Goal: Task Accomplishment & Management: Use online tool/utility

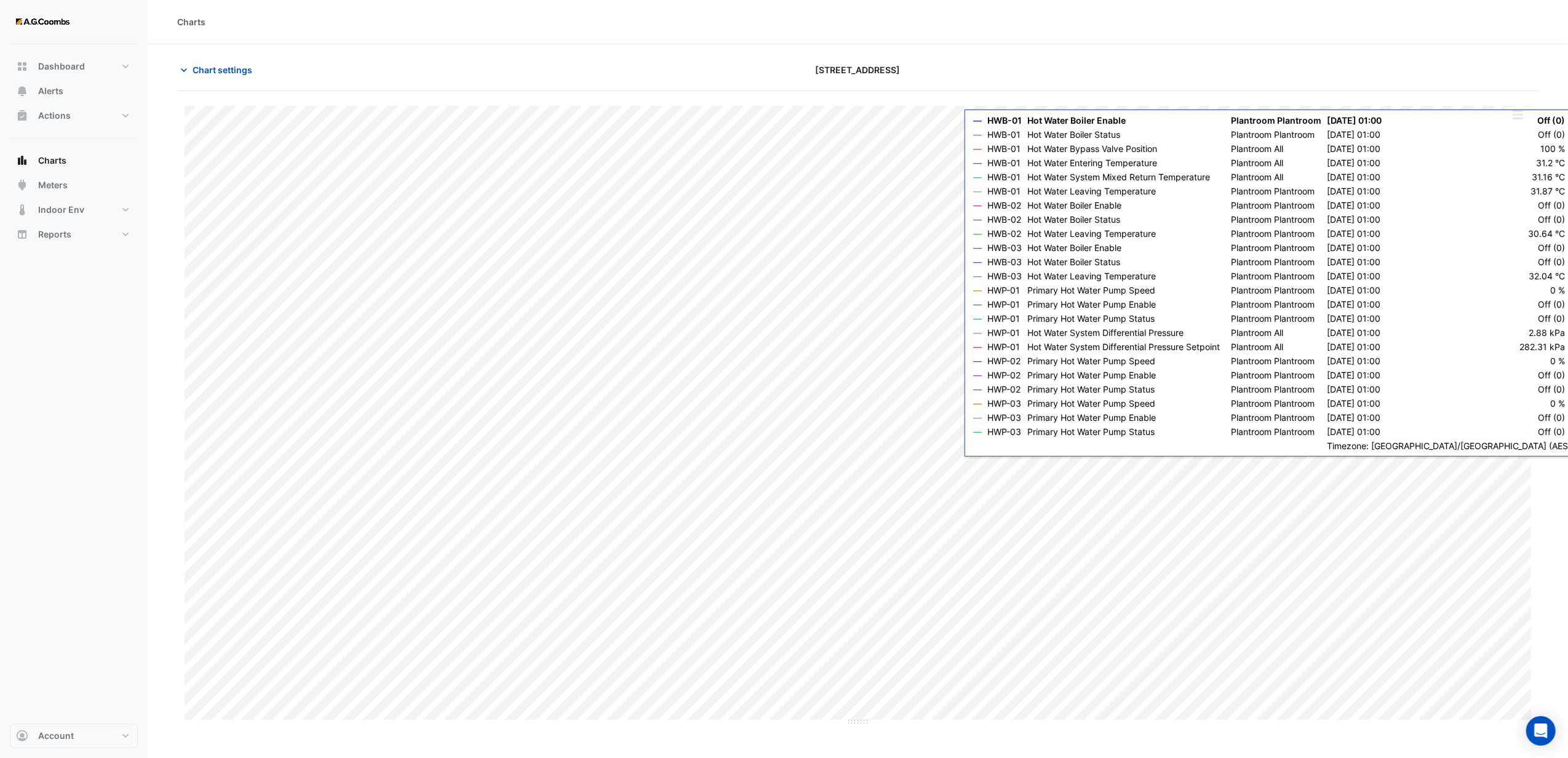
drag, startPoint x: 202, startPoint y: 73, endPoint x: 197, endPoint y: 82, distance: 10.3
click at [202, 73] on span "Chart settings" at bounding box center [222, 69] width 59 height 13
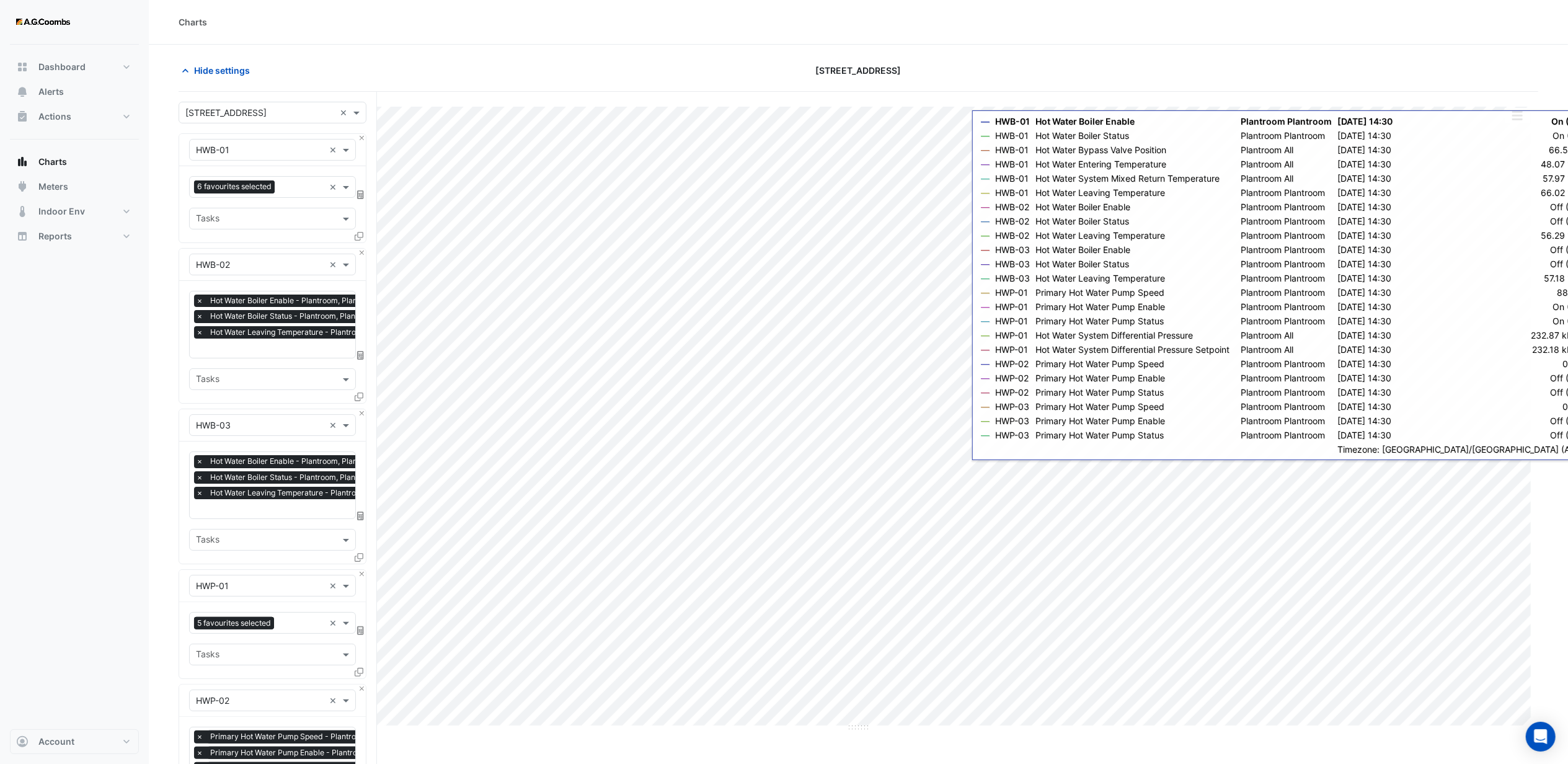
click at [252, 150] on input "text" at bounding box center [260, 150] width 129 height 13
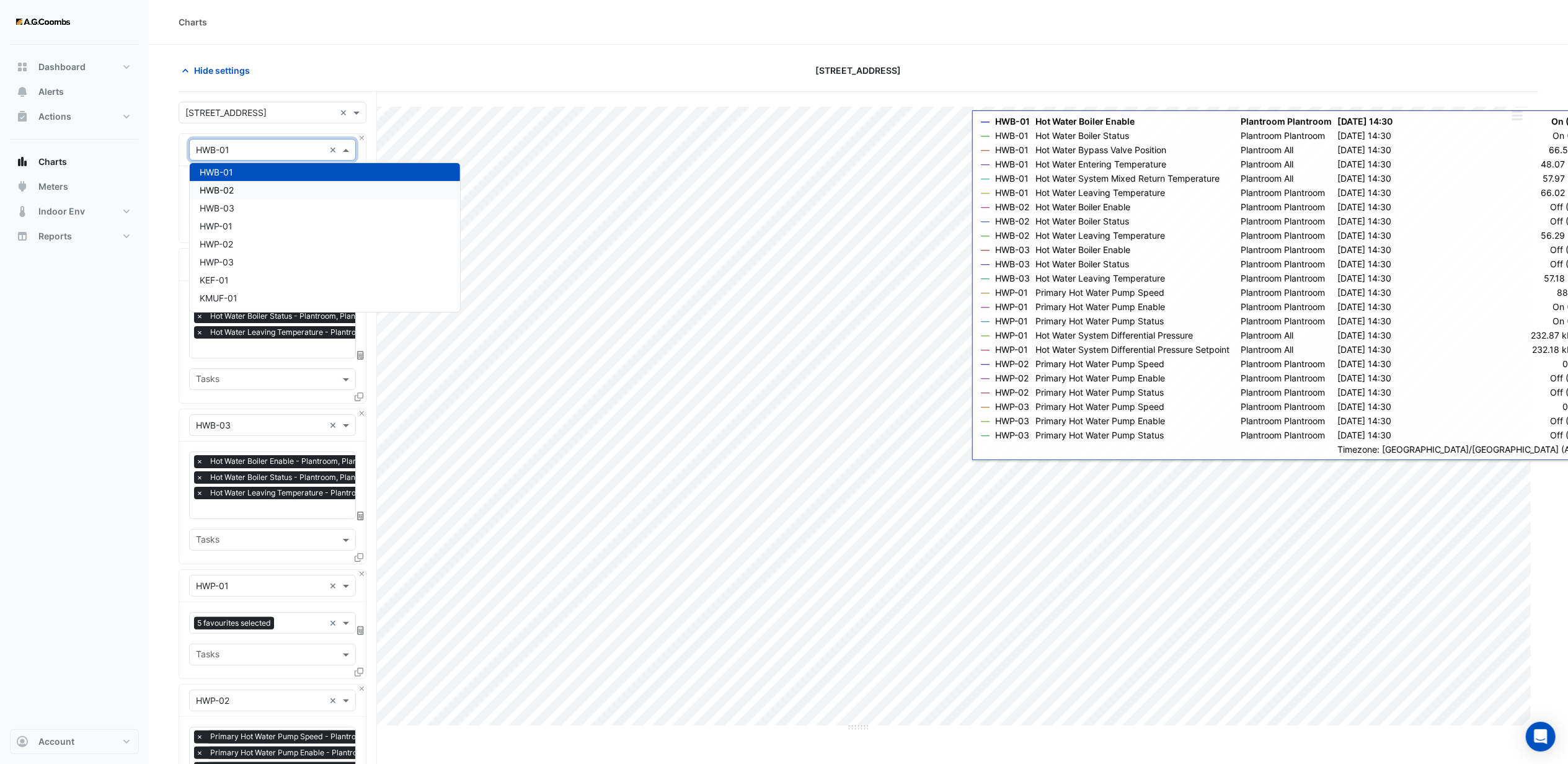
click at [166, 253] on section "Hide settings [STREET_ADDRESS] Split by Equip Split by Unit Split All Print Sav…" at bounding box center [858, 649] width 1419 height 1209
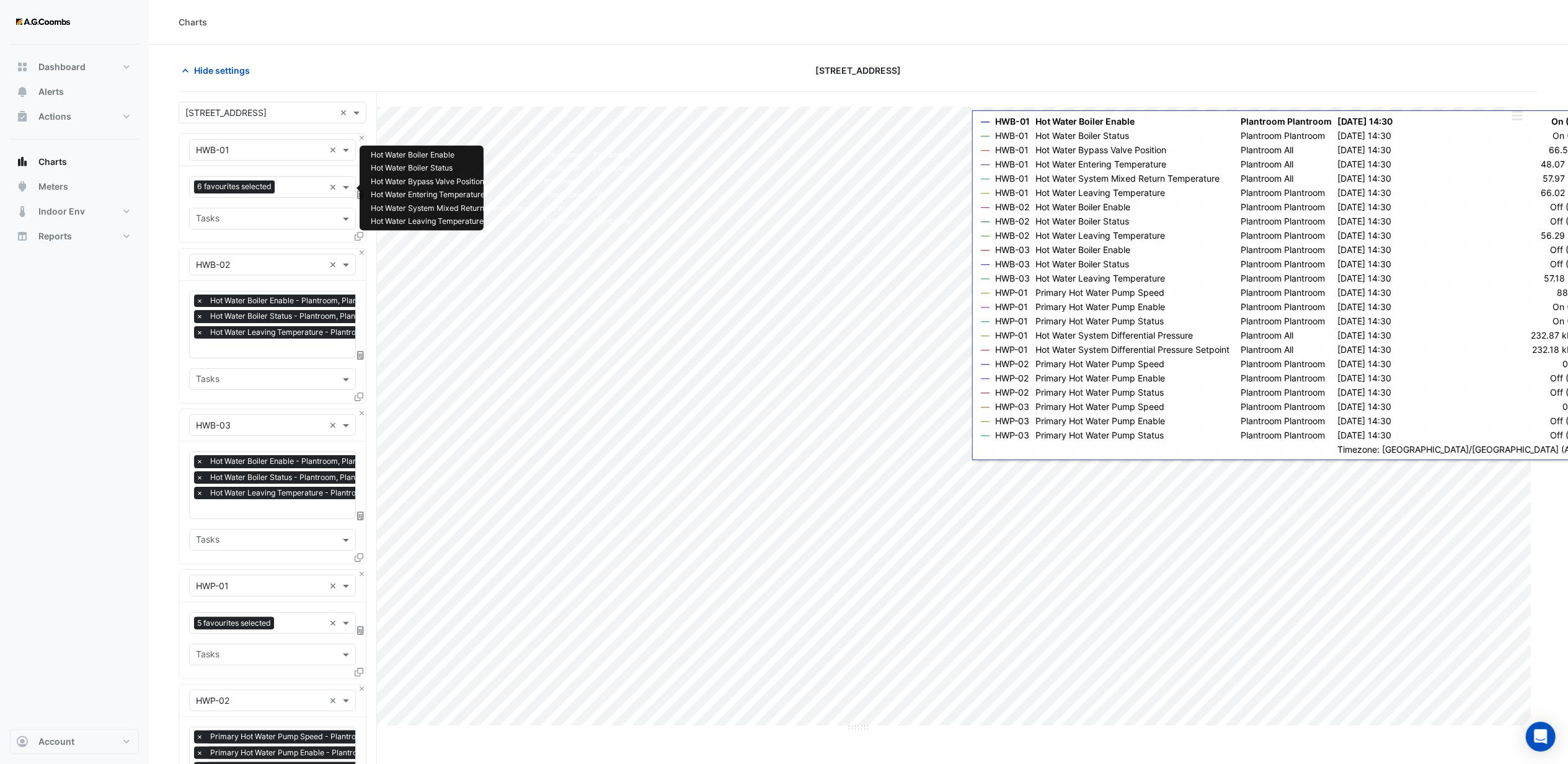
click at [301, 189] on input "text" at bounding box center [301, 188] width 45 height 13
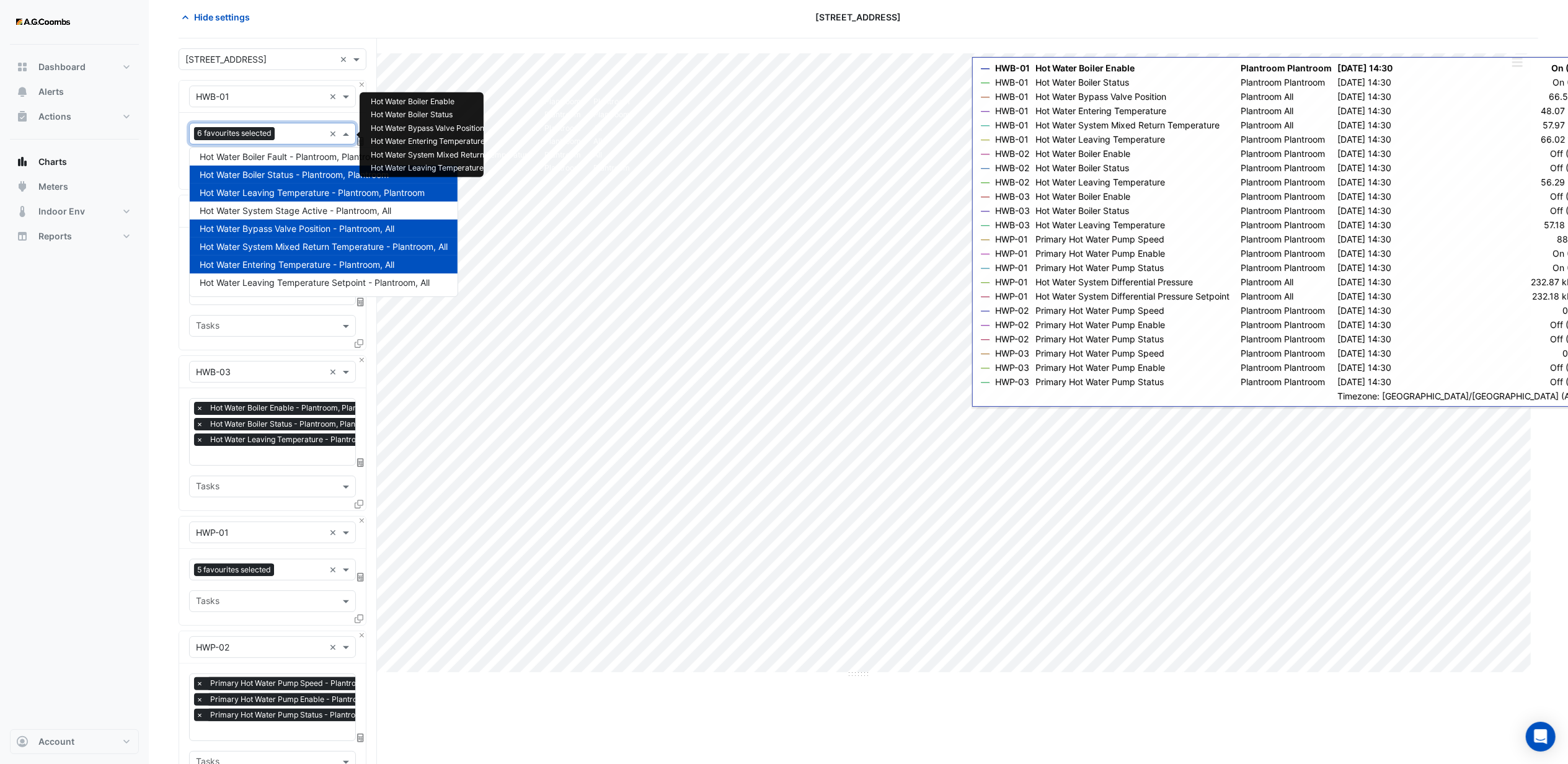
scroll to position [83, 0]
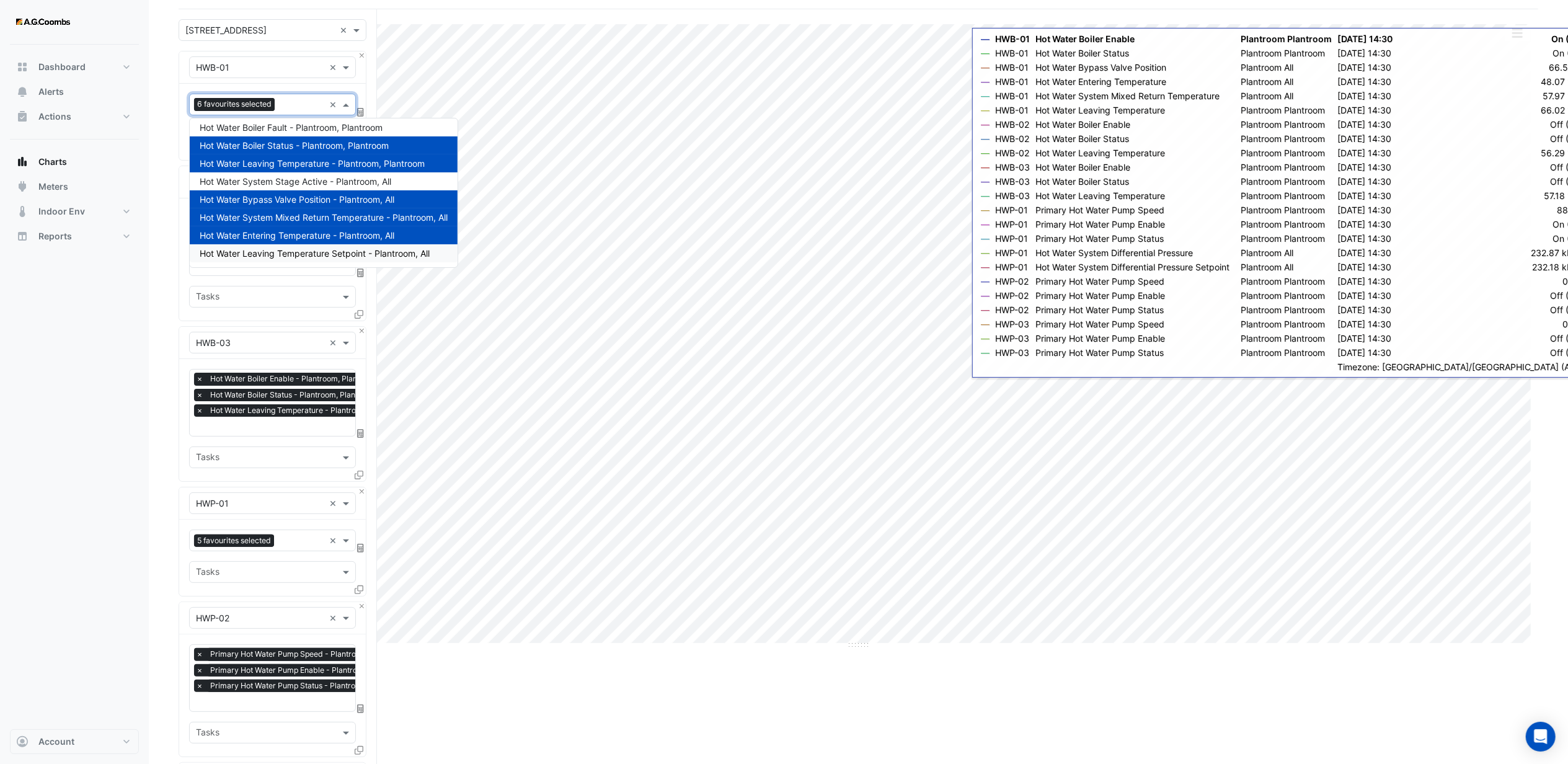
click at [132, 358] on div "Dashboard Portfolio Ratings Performance Alerts Actions Site Manager Charts" at bounding box center [74, 387] width 129 height 685
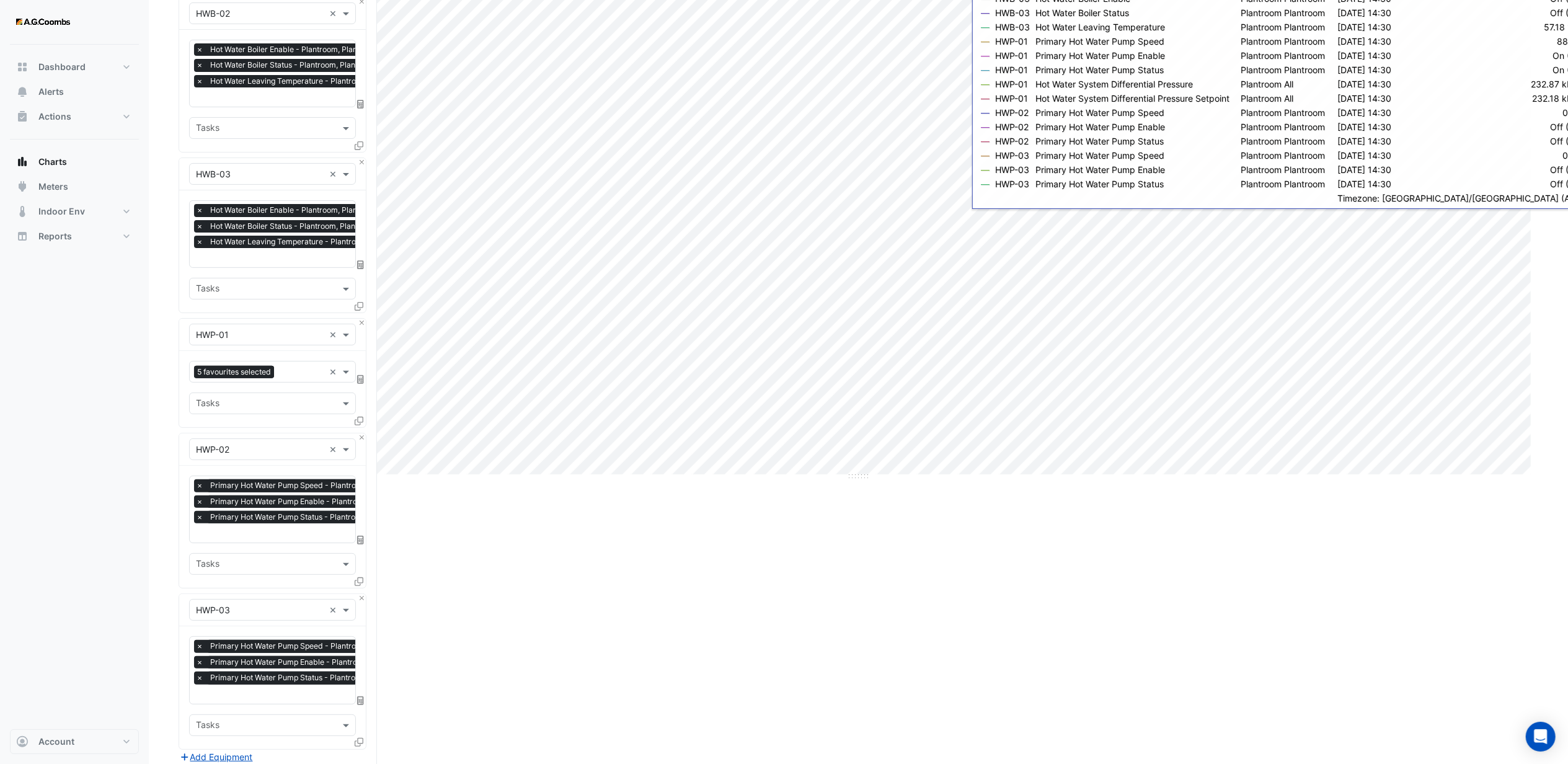
scroll to position [413, 0]
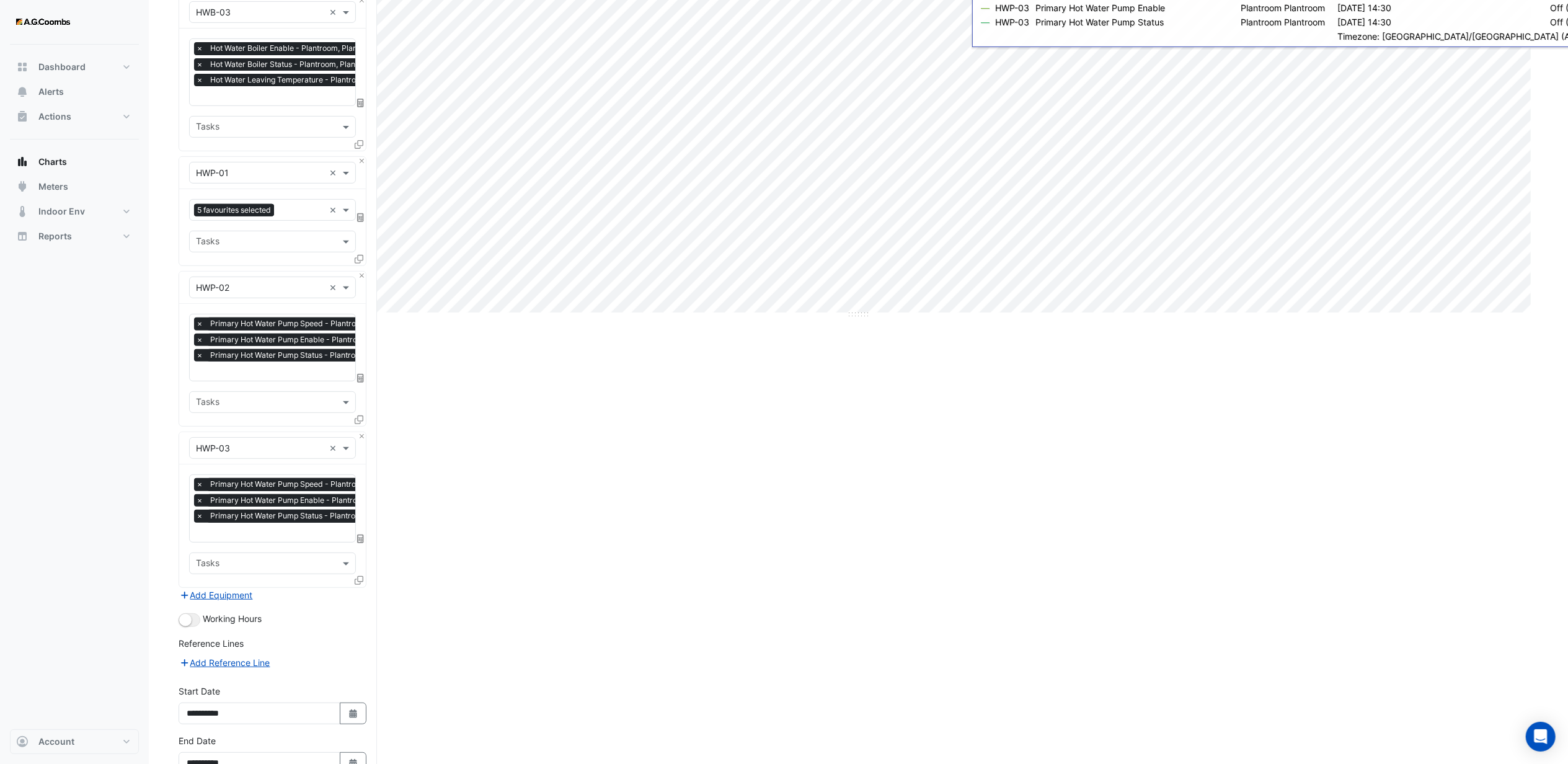
click at [263, 172] on input "text" at bounding box center [260, 173] width 129 height 13
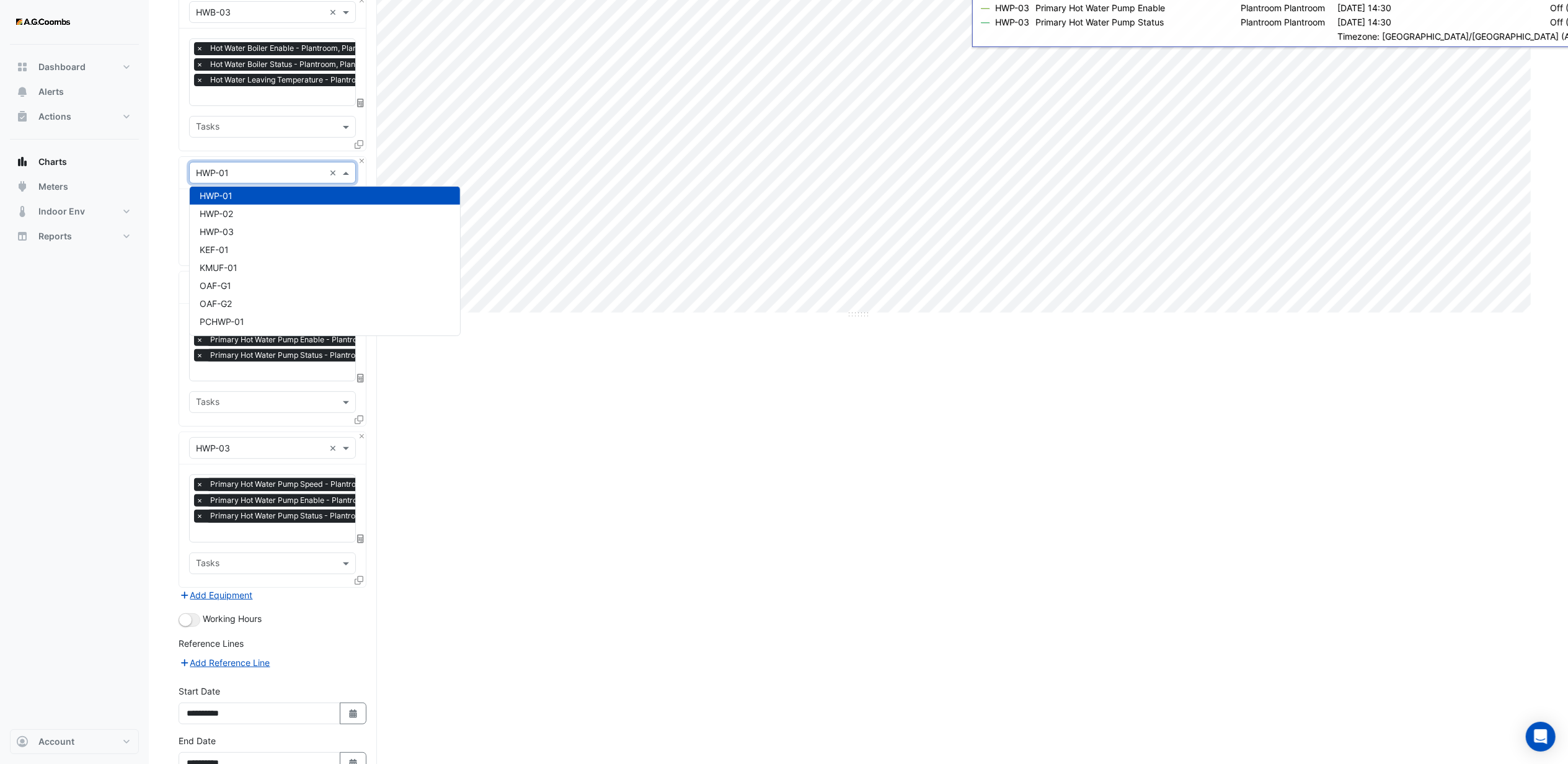
click at [117, 318] on div "Dashboard Portfolio Ratings Performance Alerts Actions Site Manager Charts" at bounding box center [74, 387] width 129 height 685
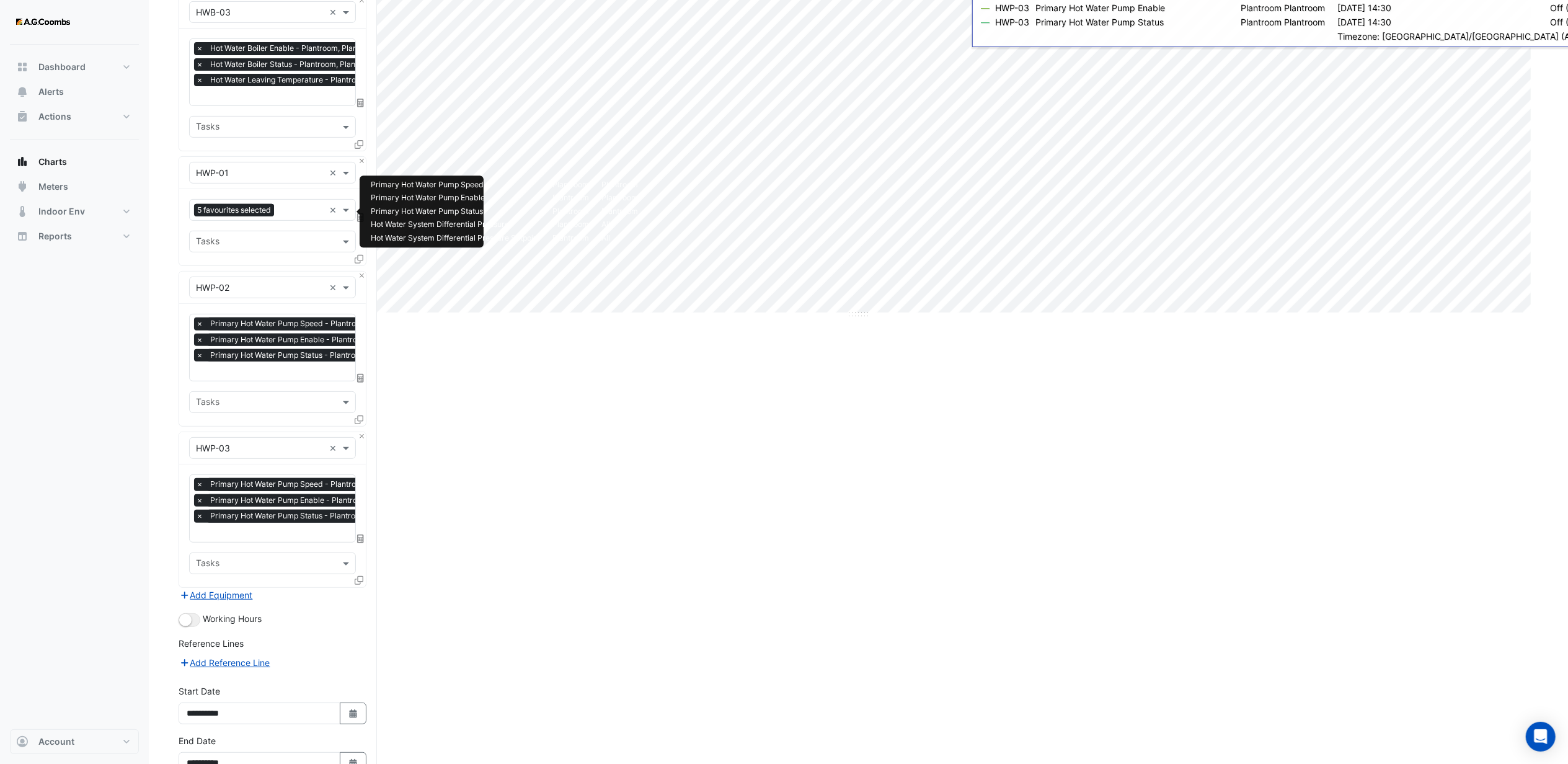
click at [290, 207] on input "text" at bounding box center [301, 211] width 45 height 13
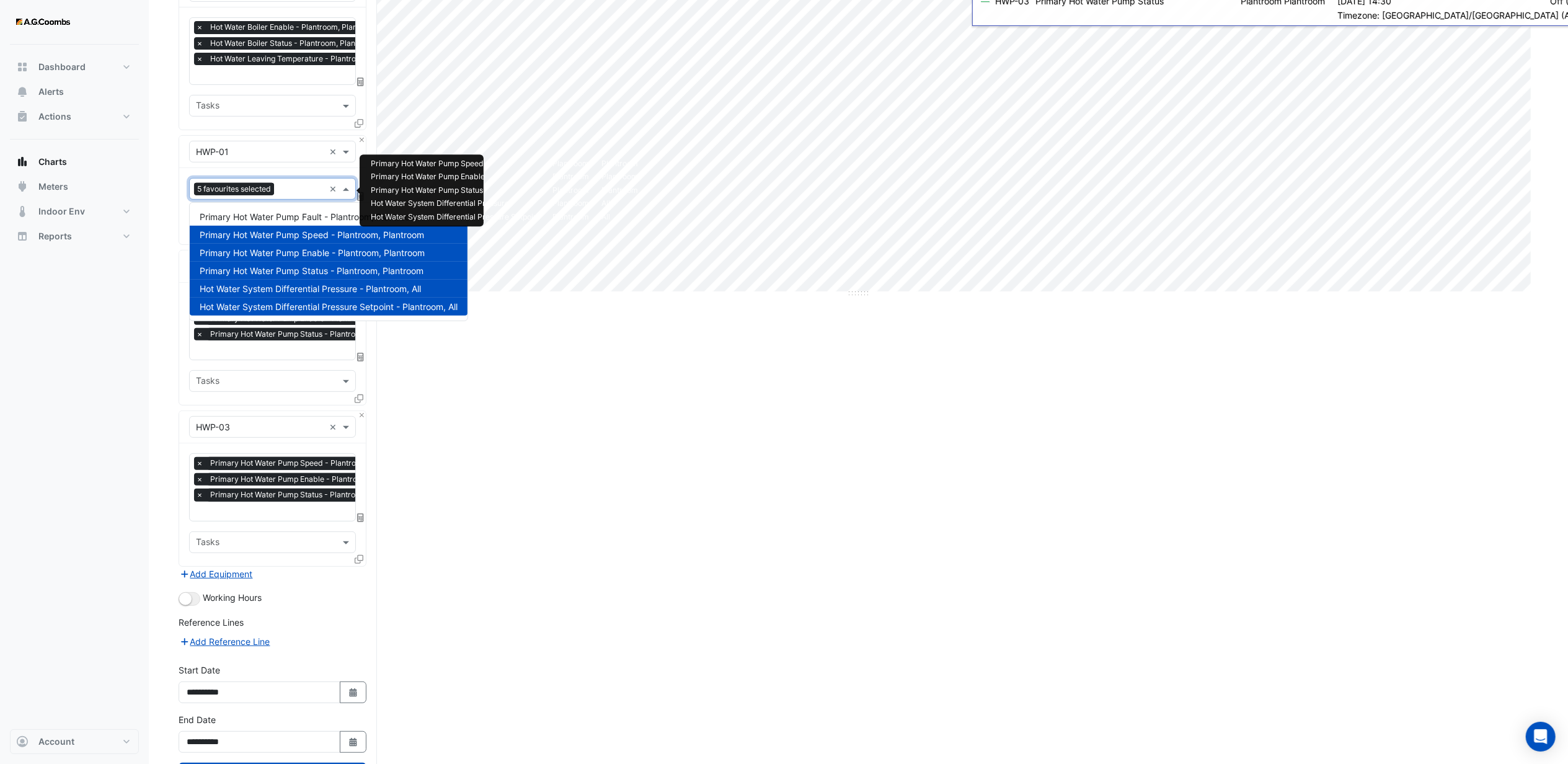
scroll to position [408, 0]
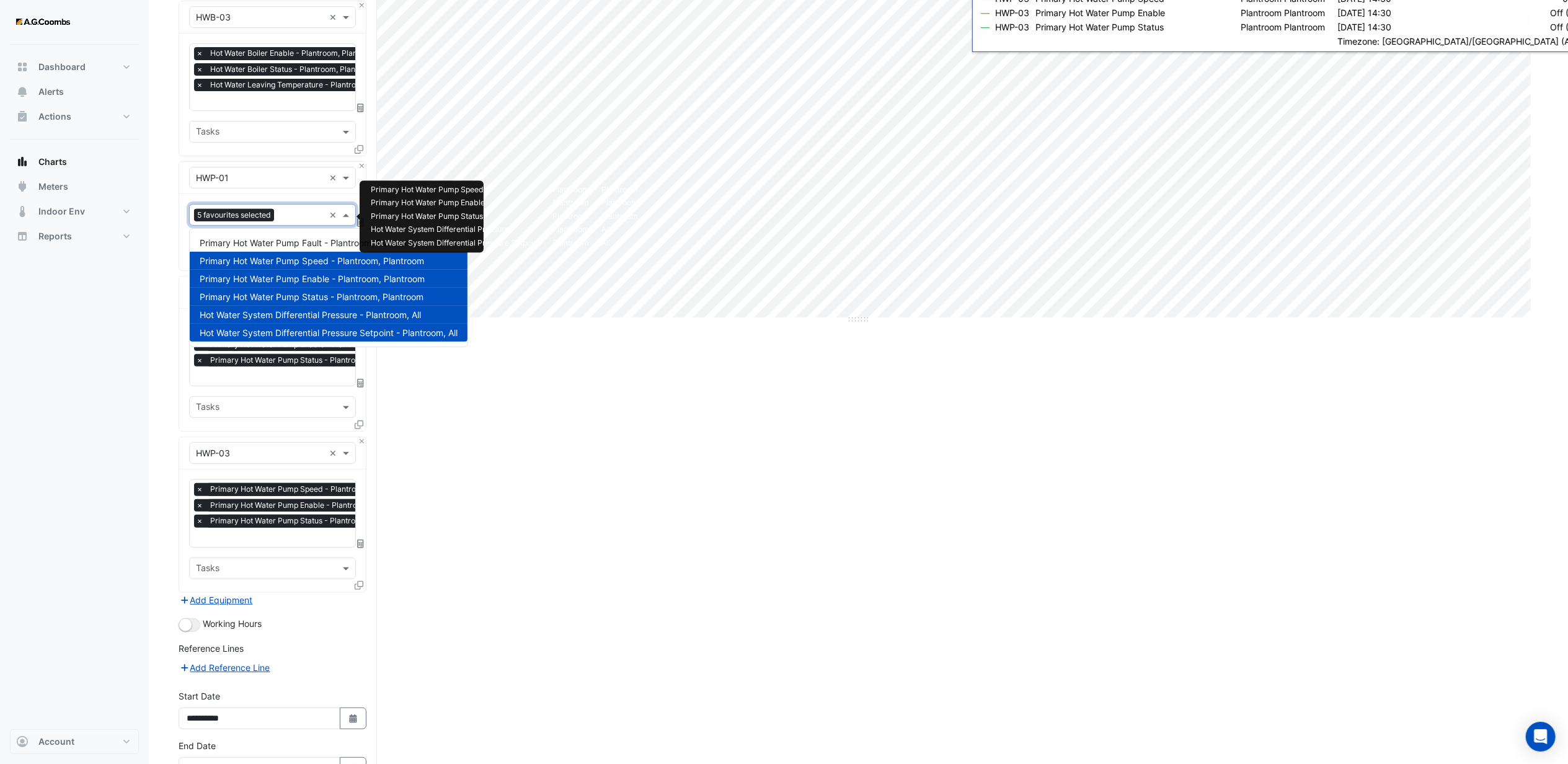
click at [107, 393] on div "Dashboard Portfolio Ratings Performance Alerts Actions Site Manager Charts" at bounding box center [74, 387] width 129 height 685
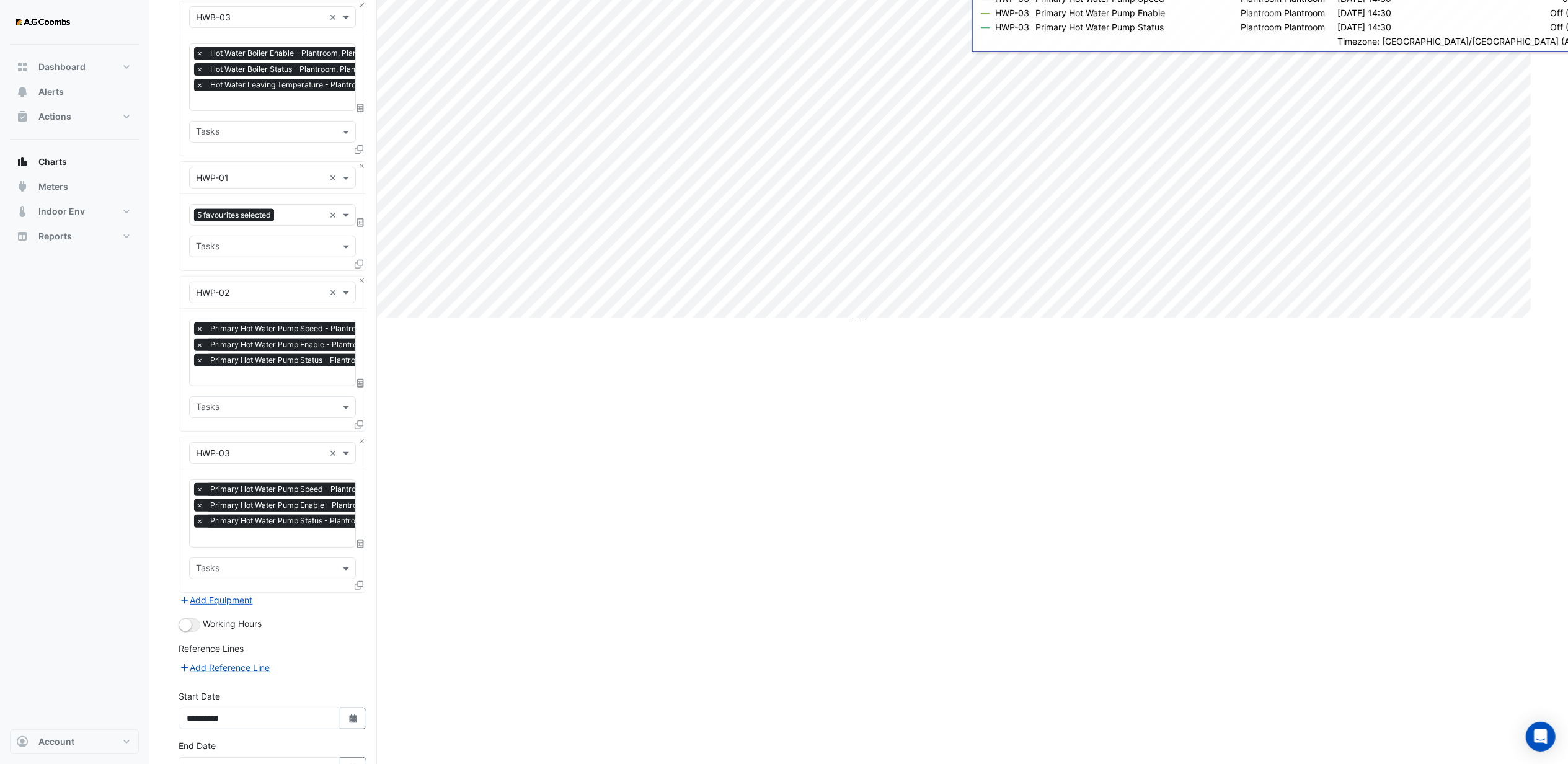
click at [250, 173] on input "text" at bounding box center [260, 178] width 129 height 13
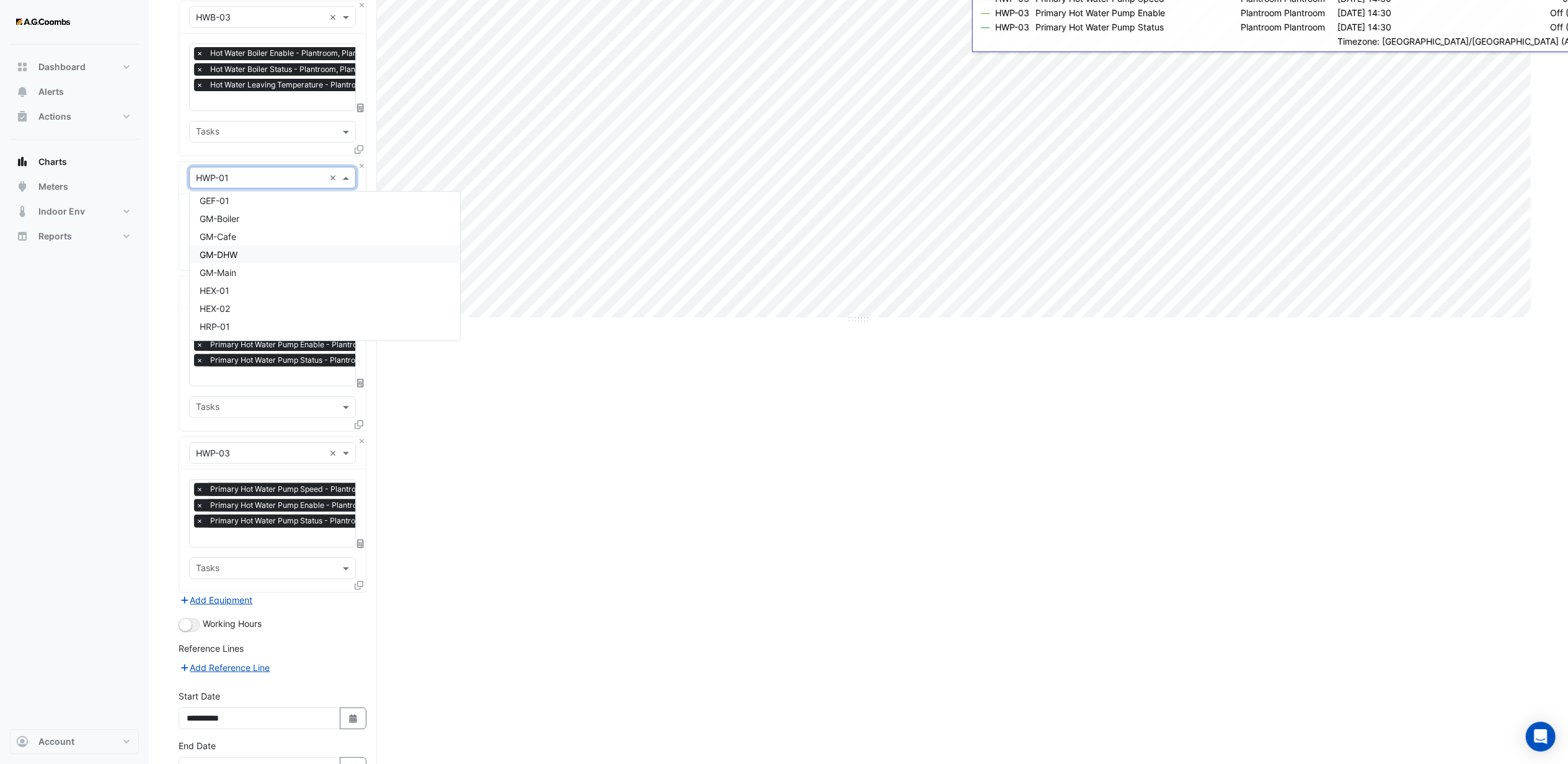
scroll to position [4134, 0]
click at [137, 425] on div "Dashboard Portfolio Ratings Performance Alerts Actions Site Manager Charts" at bounding box center [74, 387] width 129 height 685
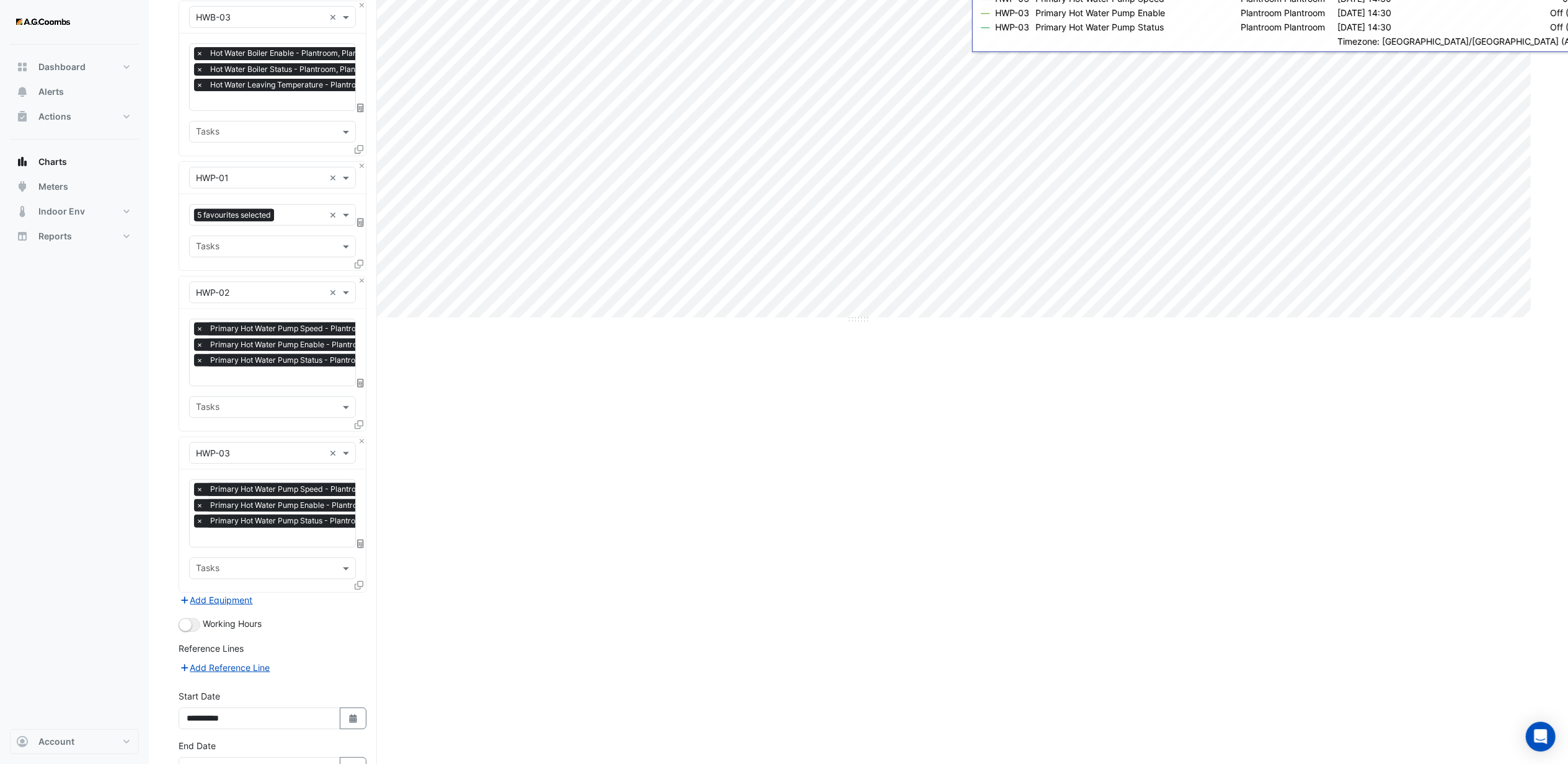
click at [521, 461] on div "Split by Equip Split by Unit Split All Print Save as JPEG Save as PNG Pivot Dat…" at bounding box center [858, 264] width 1360 height 1161
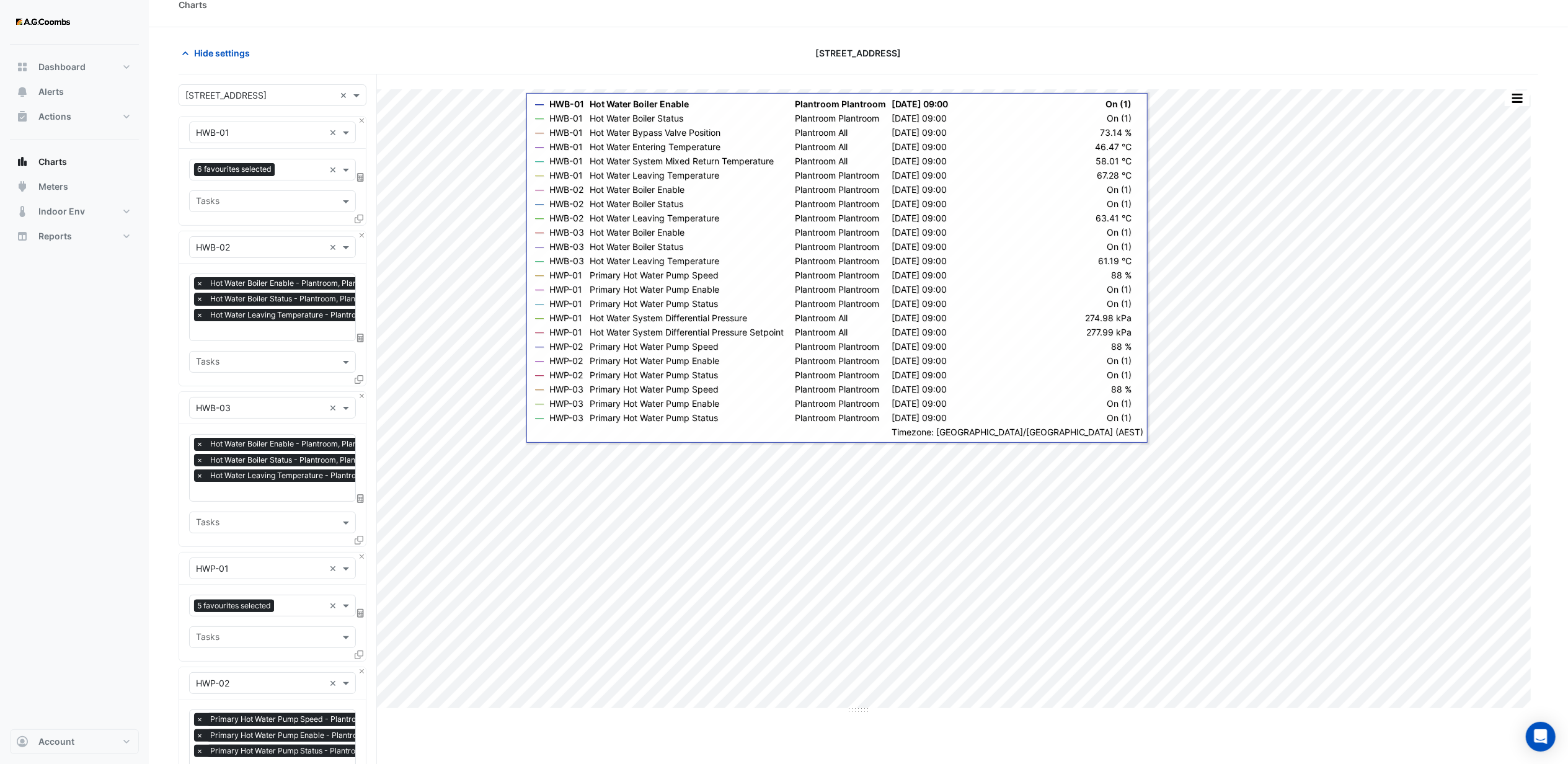
scroll to position [0, 0]
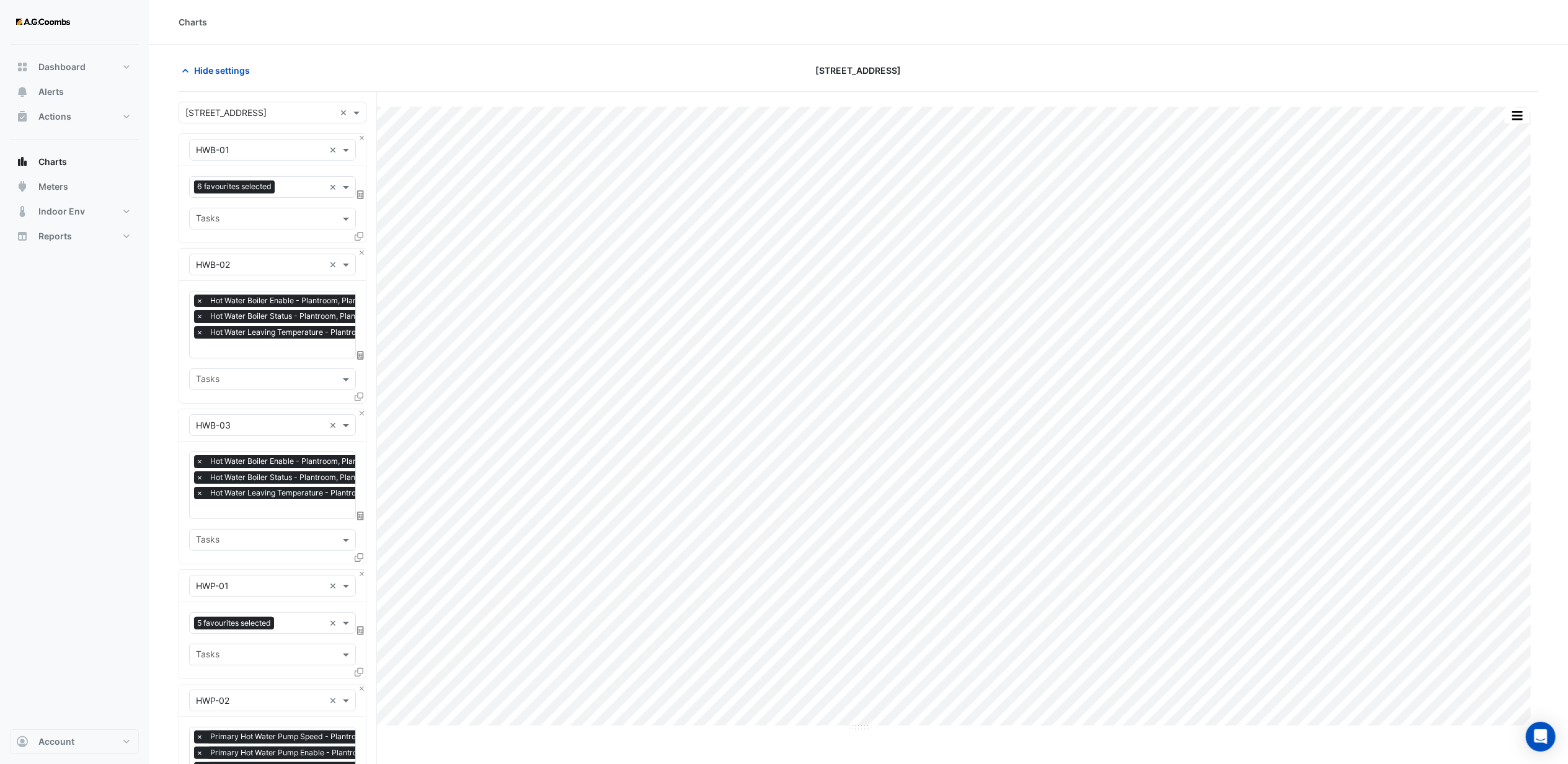
click at [959, 45] on section "Hide settings [STREET_ADDRESS] Split by Equip Split by Unit Split All Print Sav…" at bounding box center [858, 649] width 1419 height 1209
